Goal: Navigation & Orientation: Find specific page/section

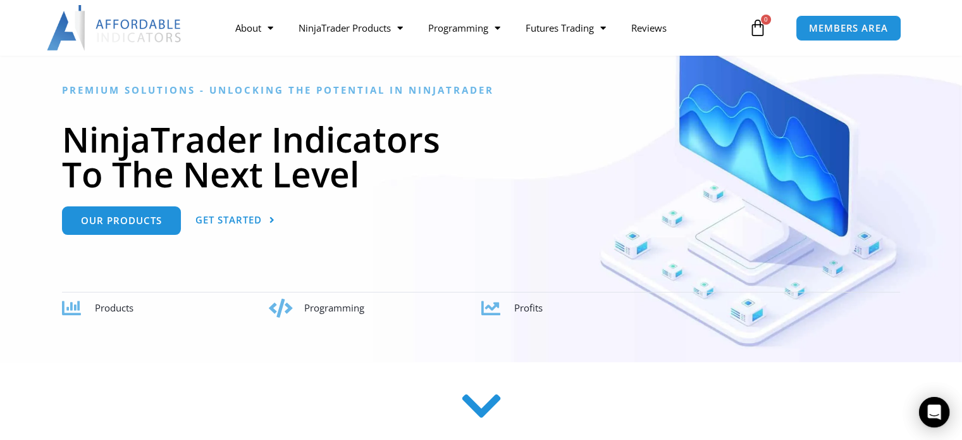
scroll to position [63, 0]
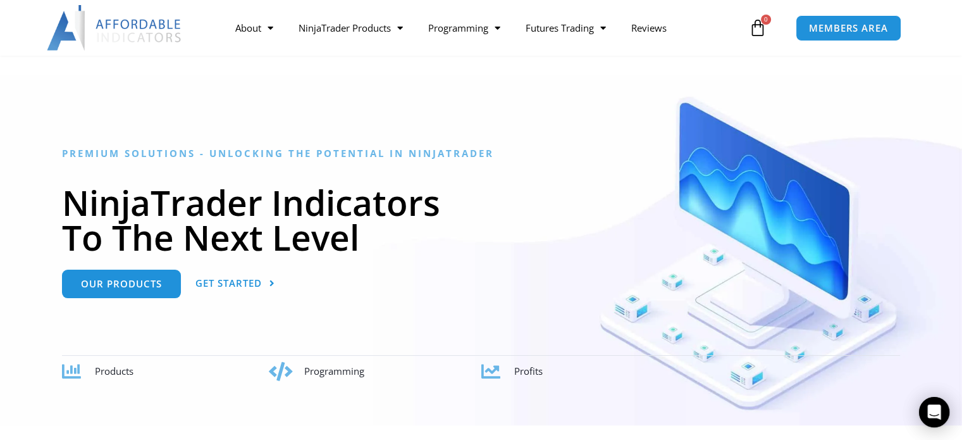
drag, startPoint x: 107, startPoint y: 371, endPoint x: 95, endPoint y: 371, distance: 12.0
click at [107, 371] on span "Products" at bounding box center [114, 370] width 39 height 13
click at [70, 371] on icon at bounding box center [71, 371] width 19 height 19
click at [120, 280] on span "Our Products" at bounding box center [121, 278] width 81 height 9
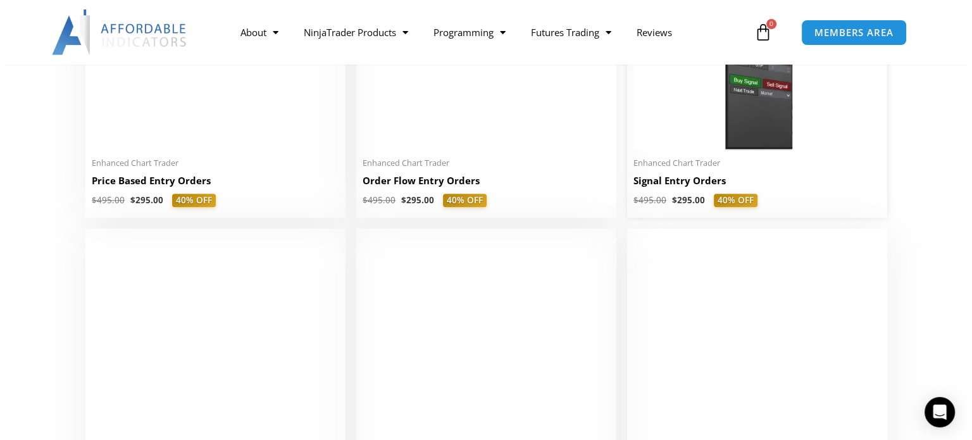
scroll to position [1328, 0]
